Goal: Register for event/course

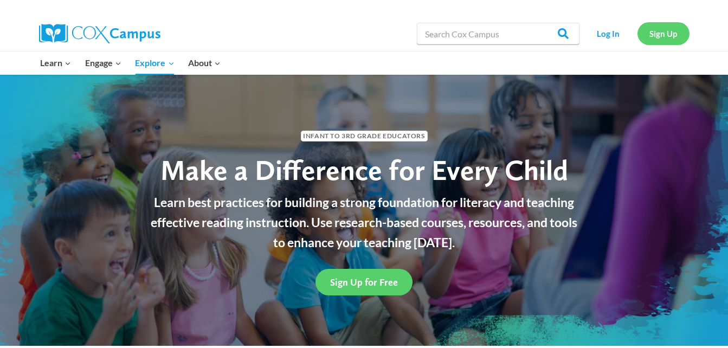
click at [664, 37] on link "Sign Up" at bounding box center [664, 33] width 52 height 22
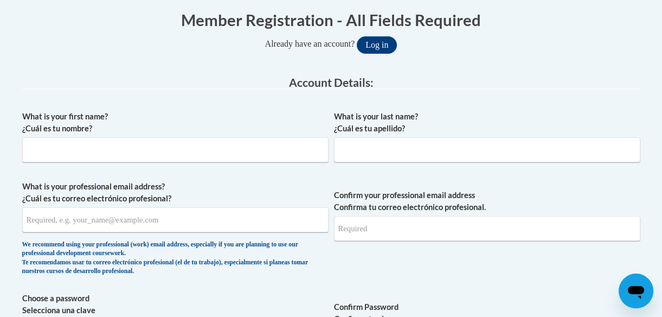
scroll to position [227, 0]
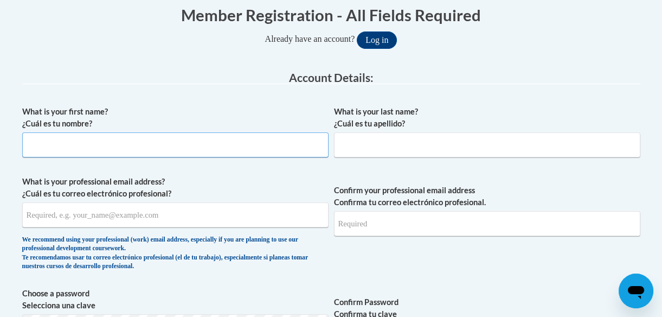
click at [223, 136] on input "What is your first name? ¿Cuál es tu nombre?" at bounding box center [175, 144] width 306 height 25
type input "sarah"
click at [362, 140] on input "What is your last name? ¿Cuál es tu apellido?" at bounding box center [487, 144] width 306 height 25
type input "green"
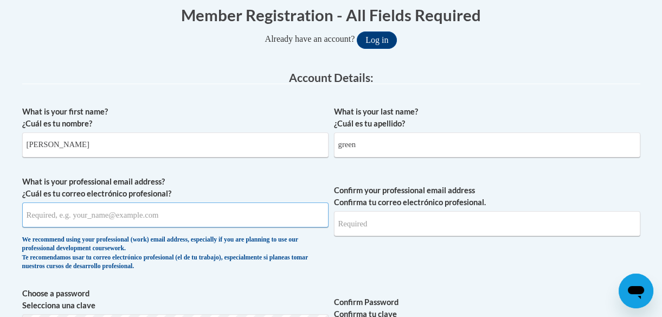
click at [157, 216] on input "What is your professional email address? ¿Cuál es tu correo electrónico profesi…" at bounding box center [175, 214] width 306 height 25
type input "nicolvefashion@icloud.com"
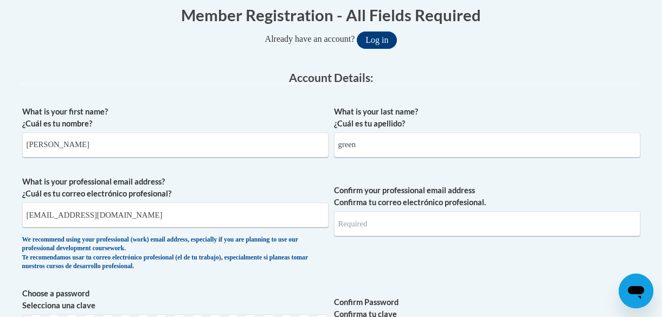
type input "nicolvefashion@icloud.com"
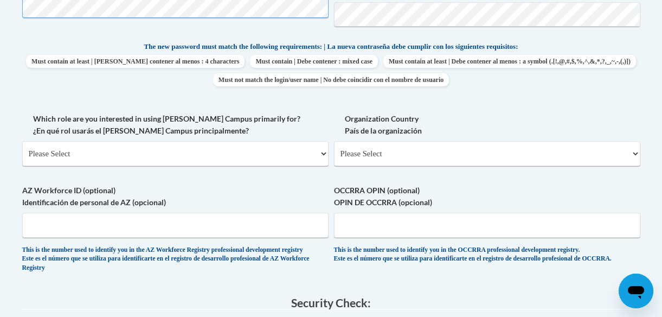
scroll to position [550, 0]
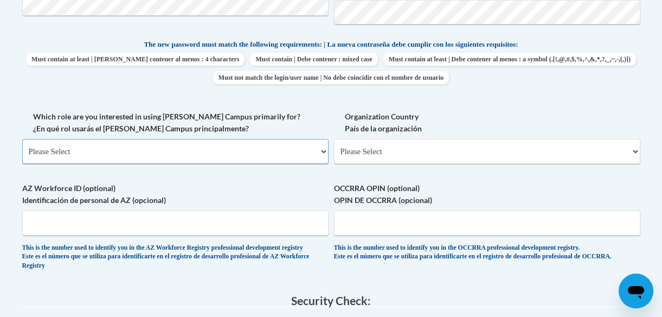
click at [297, 152] on select "Please Select College/University | Colegio/Universidad Community/Nonprofit Part…" at bounding box center [175, 151] width 306 height 25
select select "fbf2d438-af2f-41f8-98f1-81c410e29de3"
click at [22, 139] on select "Please Select College/University | Colegio/Universidad Community/Nonprofit Part…" at bounding box center [175, 151] width 306 height 25
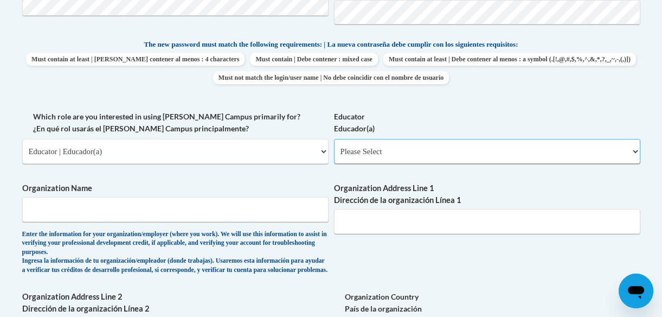
click at [395, 143] on select "Please Select Early Learning/Daycare Teacher/Family Home Care Provider | Maestr…" at bounding box center [487, 151] width 306 height 25
select select "5e2af403-4f2c-4e49-a02f-103e55d7b75b"
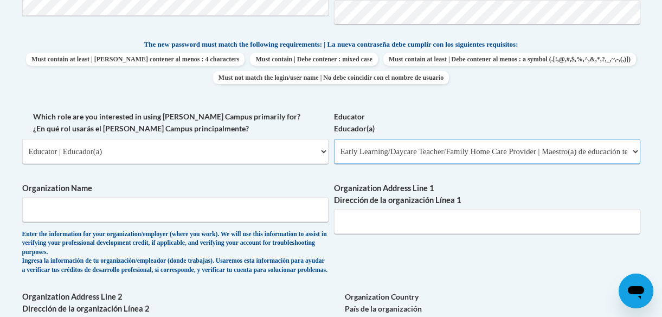
click at [334, 139] on select "Please Select Early Learning/Daycare Teacher/Family Home Care Provider | Maestr…" at bounding box center [487, 151] width 306 height 25
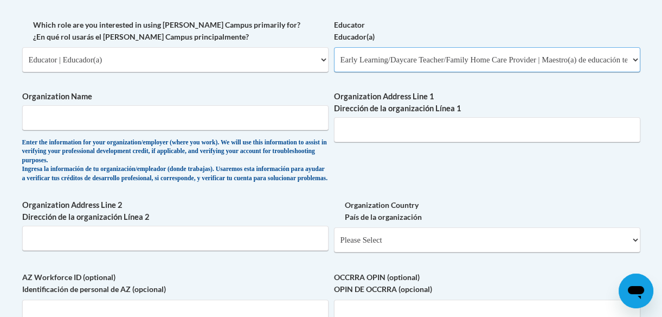
scroll to position [644, 0]
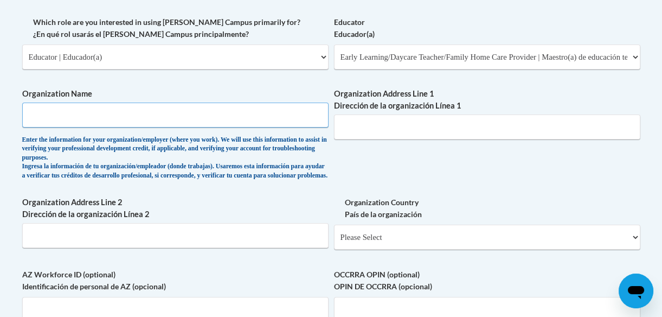
click at [270, 113] on input "Organization Name" at bounding box center [175, 115] width 306 height 25
type input "druid hills child development center"
click at [411, 132] on input "Organization Address Line 1 Dirección de la organización Línea 1" at bounding box center [487, 126] width 306 height 25
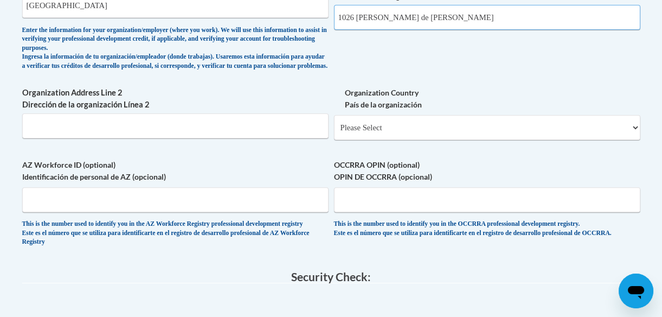
scroll to position [762, 0]
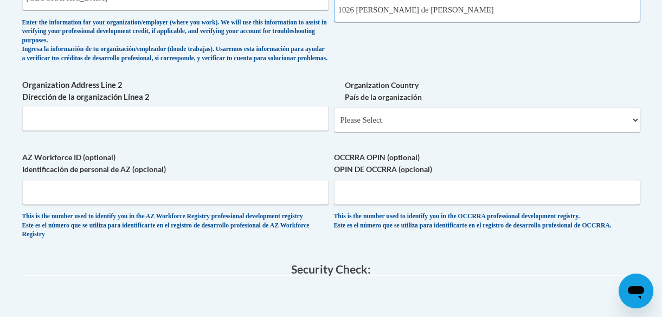
type input "1026 ponce de leon"
click at [387, 123] on select "Please Select United States | Estados Unidos Outside of the United States | Fue…" at bounding box center [487, 119] width 306 height 25
select select "ad49bcad-a171-4b2e-b99c-48b446064914"
click at [334, 116] on select "Please Select United States | Estados Unidos Outside of the United States | Fue…" at bounding box center [487, 119] width 306 height 25
select select
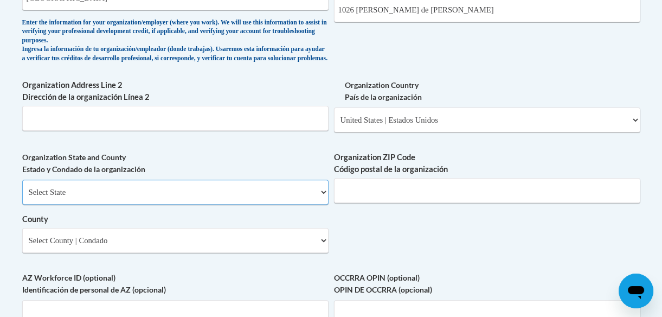
click at [150, 195] on select "Select State Alabama Alaska Arizona Arkansas California Colorado Connecticut De…" at bounding box center [175, 192] width 306 height 25
select select "Georgia"
click at [22, 188] on select "Select State Alabama Alaska Arizona Arkansas California Colorado Connecticut De…" at bounding box center [175, 192] width 306 height 25
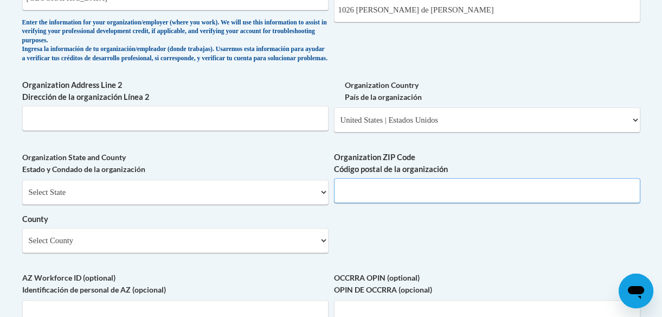
click at [415, 192] on input "Organization ZIP Code Código postal de la organización" at bounding box center [487, 190] width 306 height 25
type input "30306"
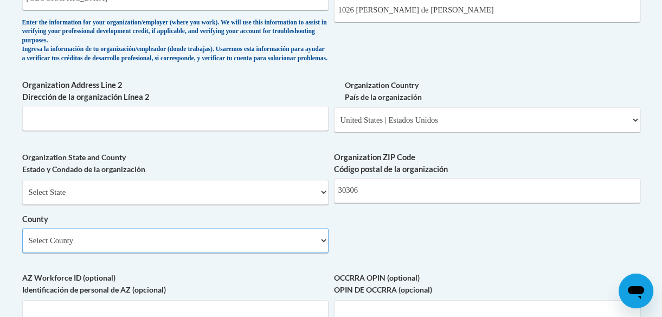
click at [201, 247] on select "Select County Appling Atkinson Bacon Baker Baldwin Banks Barrow Bartow Ben Hill…" at bounding box center [175, 240] width 306 height 25
select select "Fulton"
click at [22, 236] on select "Select County Appling Atkinson Bacon Baker Baldwin Banks Barrow Bartow Ben Hill…" at bounding box center [175, 240] width 306 height 25
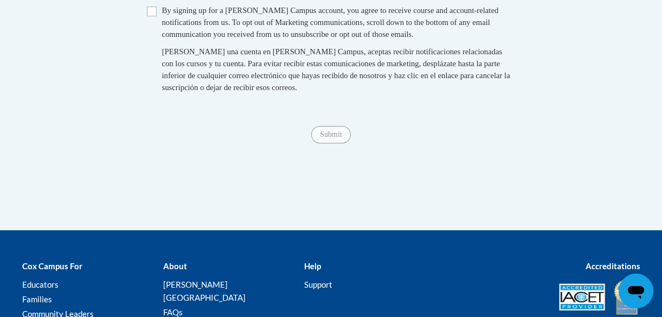
scroll to position [1168, 0]
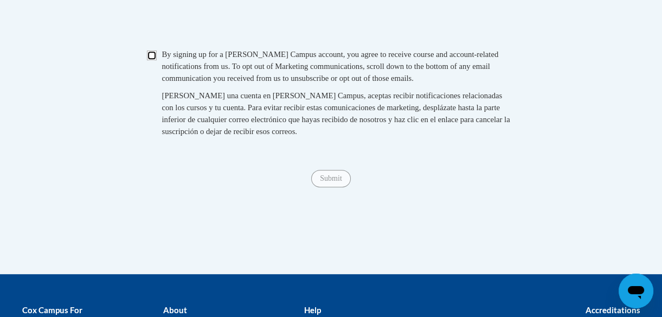
click at [150, 60] on input "Checkbox" at bounding box center [152, 55] width 10 height 10
checkbox input "true"
click at [330, 187] on input "Submit" at bounding box center [330, 178] width 39 height 17
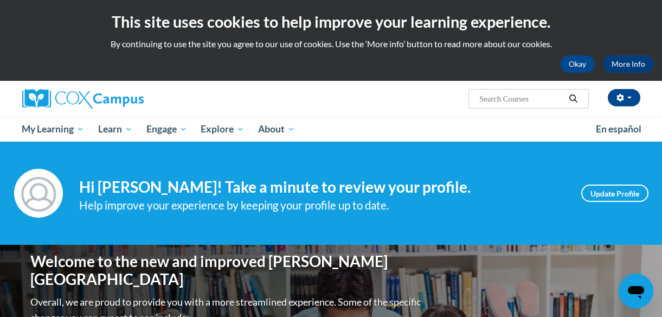
click at [14, 152] on div "Your profile Hi sarah green! Take a minute to review your profile. Help improve…" at bounding box center [331, 193] width 662 height 103
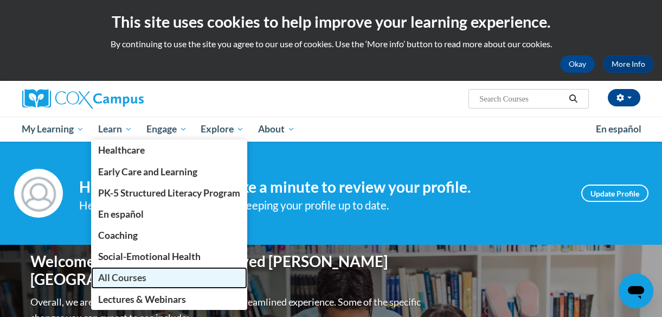
click at [117, 276] on span "All Courses" at bounding box center [122, 277] width 48 height 11
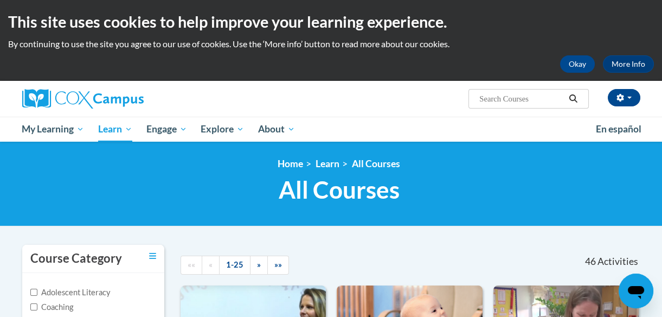
click at [504, 103] on input "Search..." at bounding box center [521, 98] width 87 height 13
type input "power lof language"
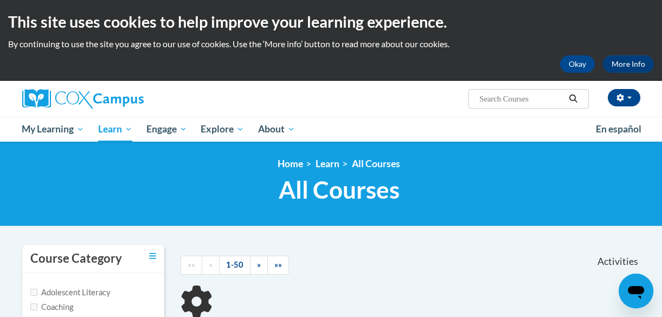
click at [662, 136] on html "This site uses cookies to help improve your learning experience. By continuing …" at bounding box center [331, 158] width 662 height 317
type input "power of language"
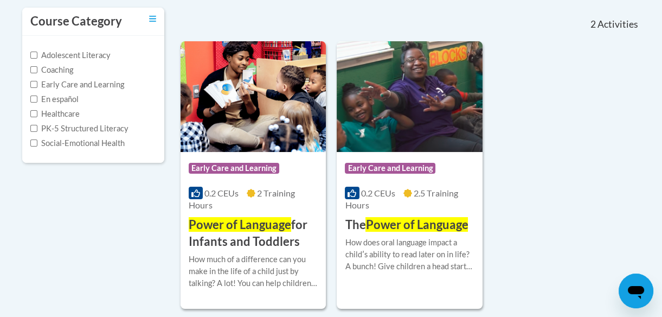
scroll to position [235, 0]
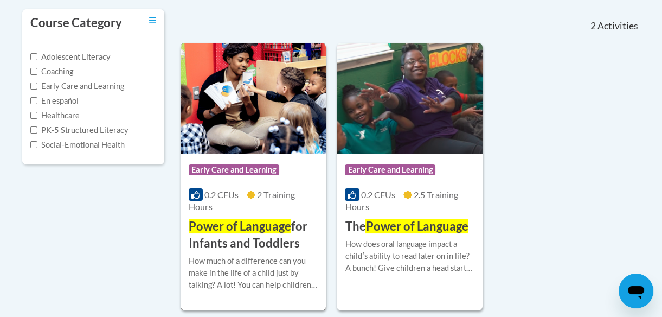
click at [253, 246] on h3 "Power of Language for Infants and Toddlers" at bounding box center [253, 235] width 129 height 34
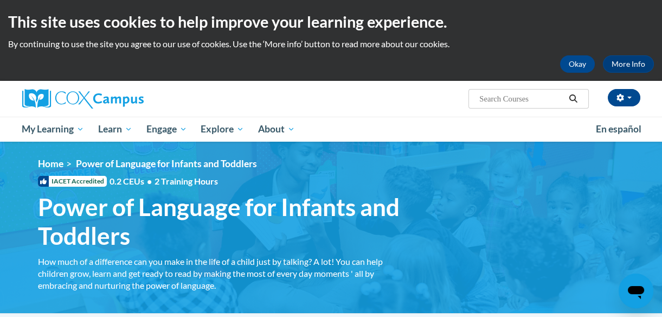
click at [546, 98] on input "Search..." at bounding box center [521, 98] width 87 height 13
type input "Talk with me"
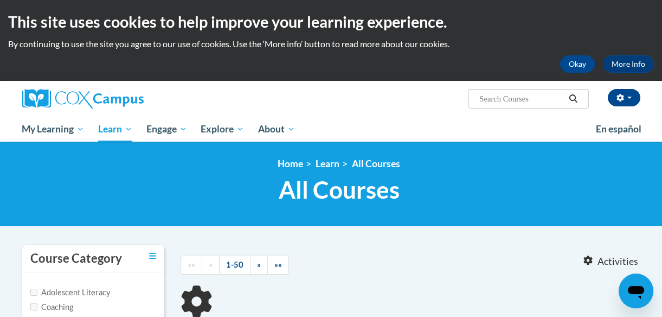
type input "Talk with me"
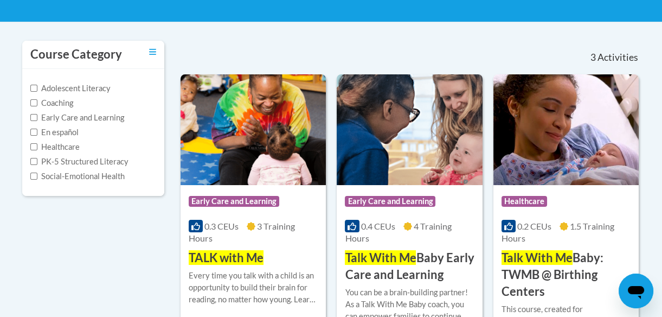
scroll to position [206, 0]
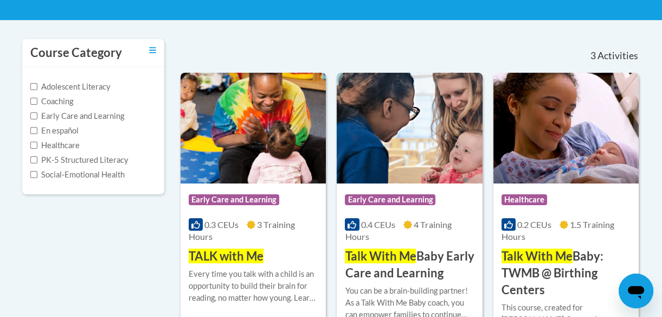
click at [295, 125] on img at bounding box center [253, 128] width 145 height 111
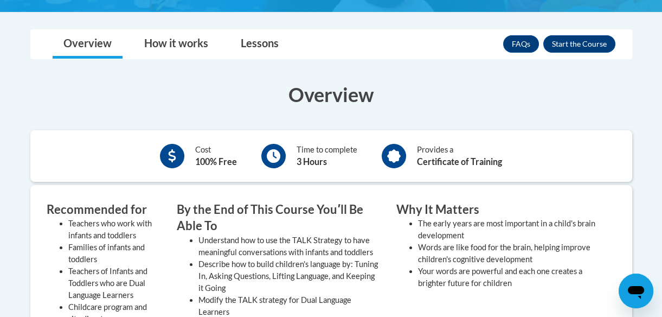
scroll to position [264, 0]
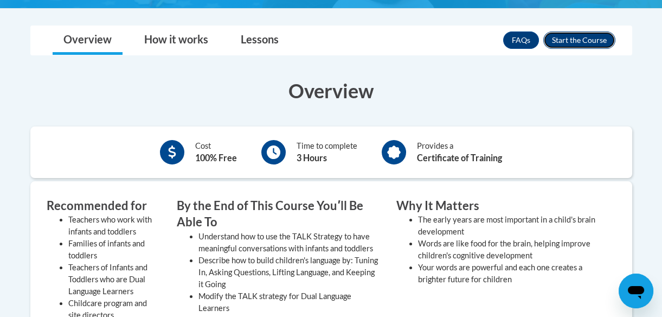
click at [581, 36] on button "Enroll" at bounding box center [580, 39] width 72 height 17
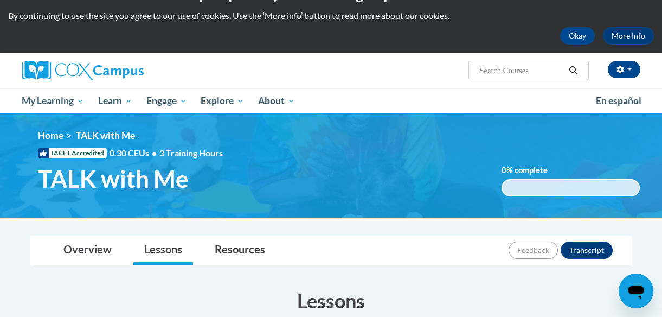
scroll to position [31, 0]
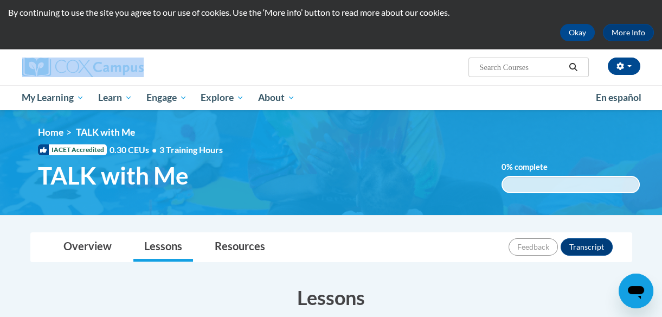
drag, startPoint x: 659, startPoint y: 49, endPoint x: 666, endPoint y: 72, distance: 24.2
click at [662, 72] on html "This site uses cookies to help improve your learning experience. By continuing …" at bounding box center [331, 127] width 662 height 317
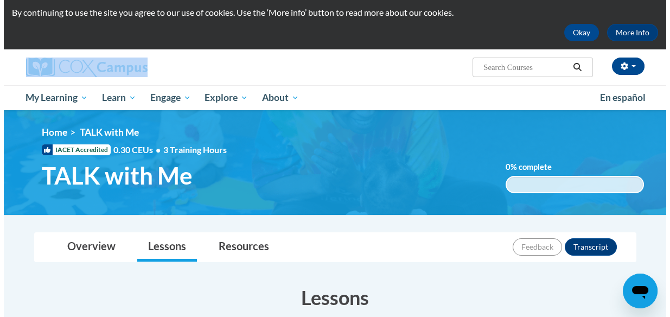
scroll to position [308, 0]
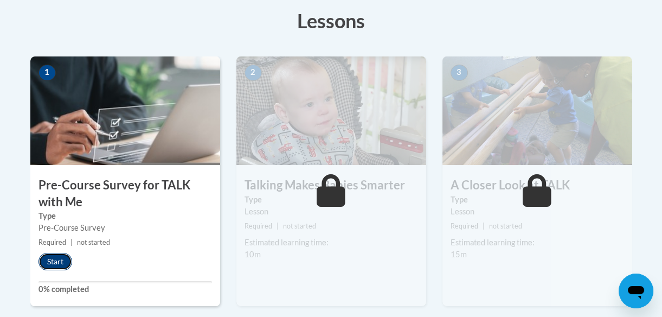
click at [59, 260] on button "Start" at bounding box center [56, 261] width 34 height 17
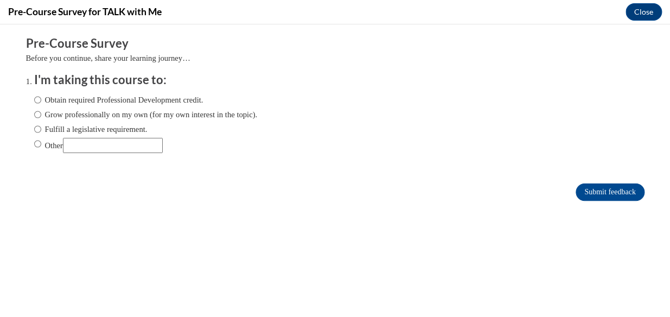
scroll to position [0, 0]
click at [34, 99] on input "Obtain required Professional Development credit." at bounding box center [37, 100] width 7 height 12
radio input "true"
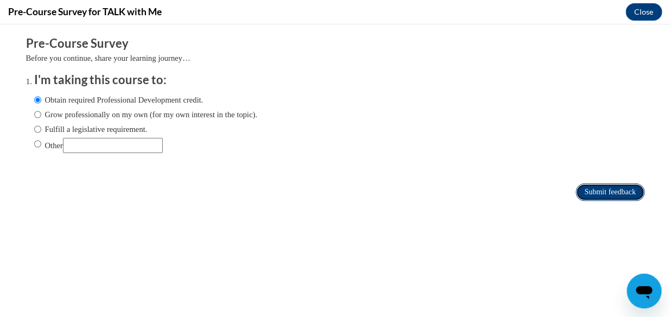
click at [576, 186] on input "Submit feedback" at bounding box center [610, 191] width 68 height 17
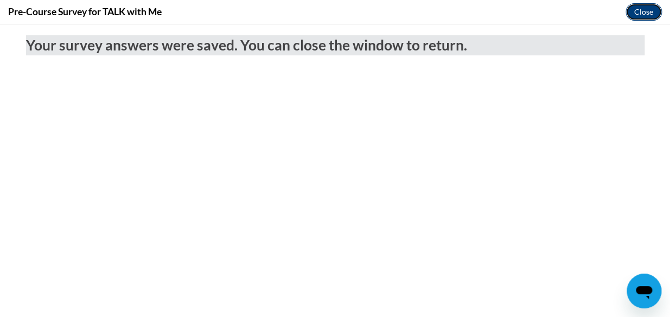
click at [645, 7] on button "Close" at bounding box center [643, 11] width 36 height 17
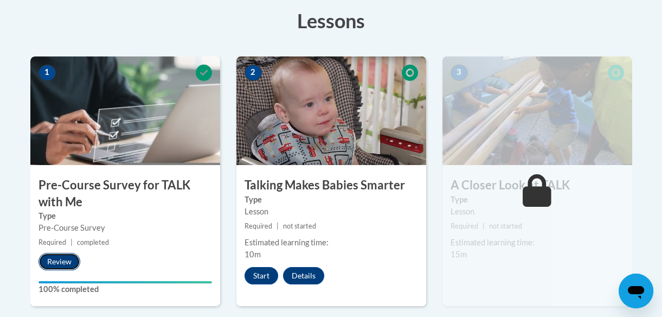
click at [66, 256] on button "Review" at bounding box center [60, 261] width 42 height 17
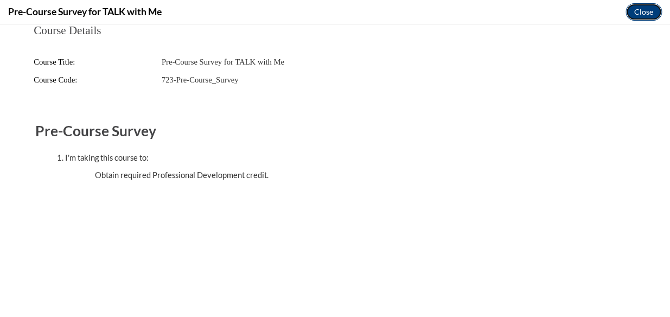
click at [645, 8] on button "Close" at bounding box center [643, 11] width 36 height 17
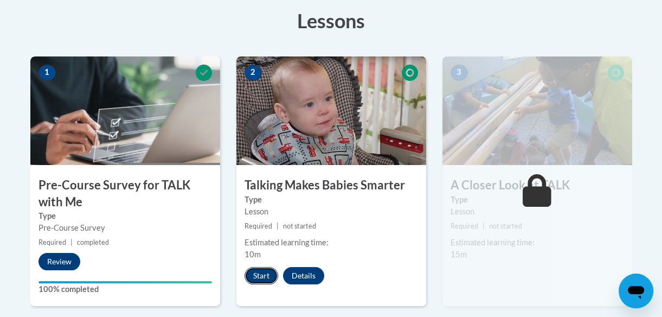
click at [267, 271] on button "Start" at bounding box center [262, 275] width 34 height 17
